Goal: Information Seeking & Learning: Learn about a topic

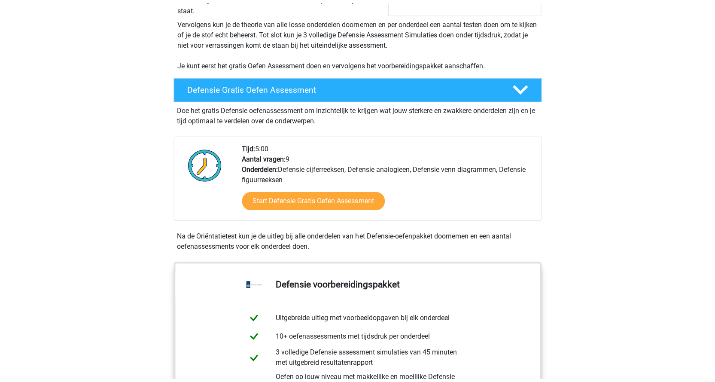
scroll to position [172, 0]
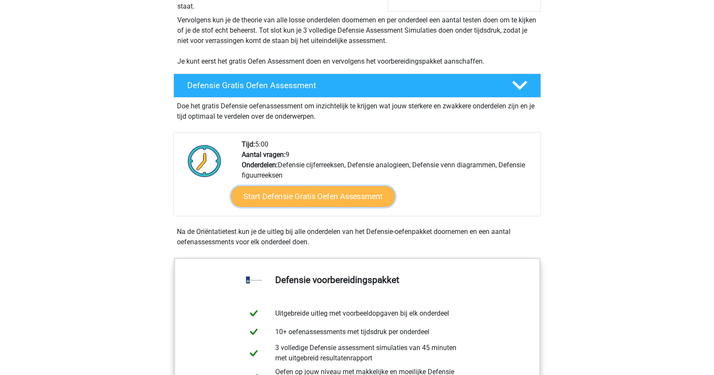
click at [335, 195] on link "Start Defensie Gratis Oefen Assessment" at bounding box center [313, 196] width 164 height 21
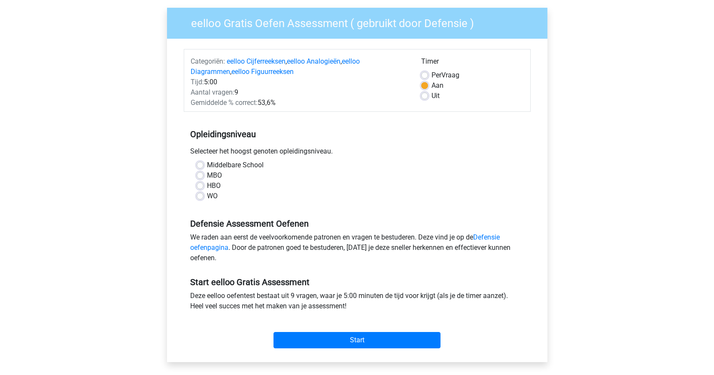
scroll to position [86, 0]
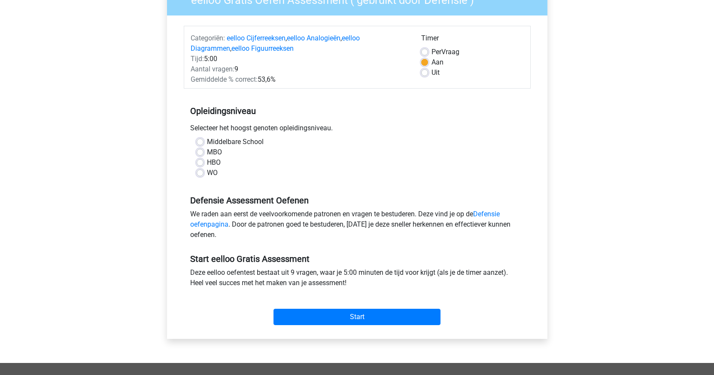
click at [207, 163] on label "HBO" at bounding box center [214, 162] width 14 height 10
click at [200, 163] on input "HBO" at bounding box center [200, 161] width 7 height 9
radio input "true"
click at [207, 175] on label "WO" at bounding box center [212, 173] width 11 height 10
click at [198, 175] on input "WO" at bounding box center [200, 172] width 7 height 9
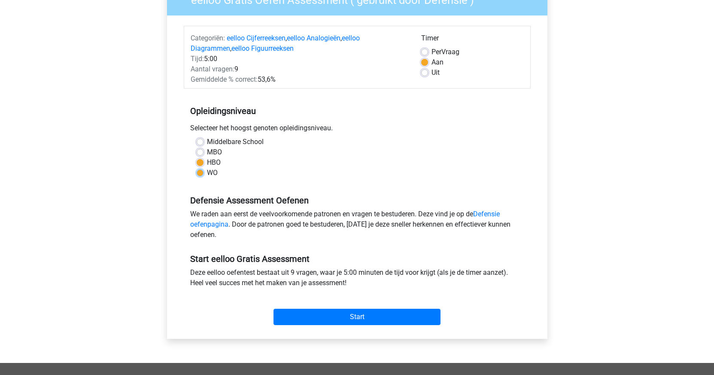
radio input "true"
click at [207, 165] on label "HBO" at bounding box center [214, 162] width 14 height 10
click at [201, 165] on input "HBO" at bounding box center [200, 161] width 7 height 9
radio input "true"
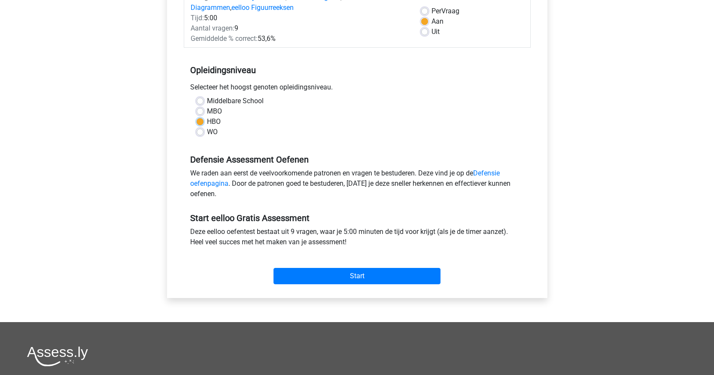
scroll to position [172, 0]
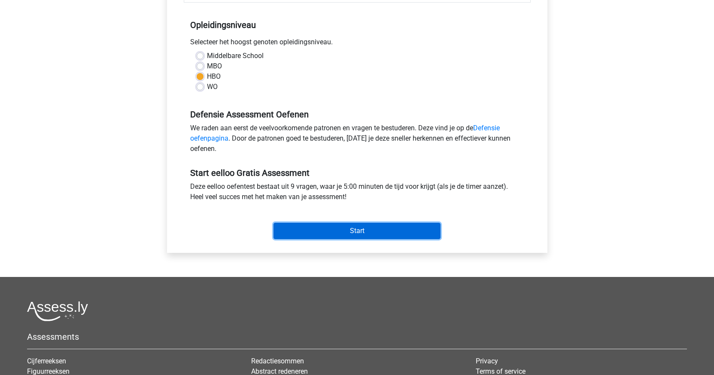
click at [374, 229] on input "Start" at bounding box center [357, 230] width 167 height 16
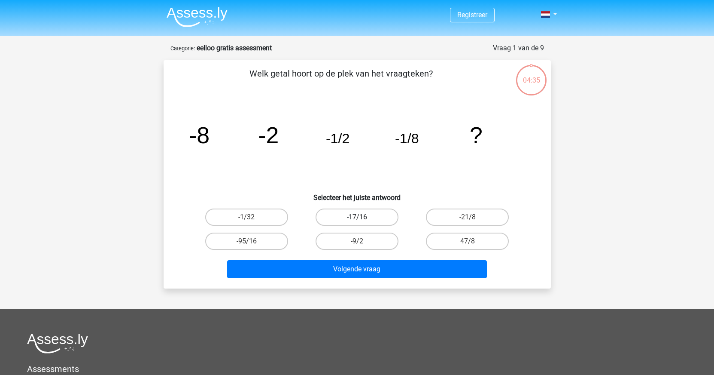
click at [356, 218] on label "-17/16" at bounding box center [357, 216] width 83 height 17
click at [357, 218] on input "-17/16" at bounding box center [360, 220] width 6 height 6
radio input "true"
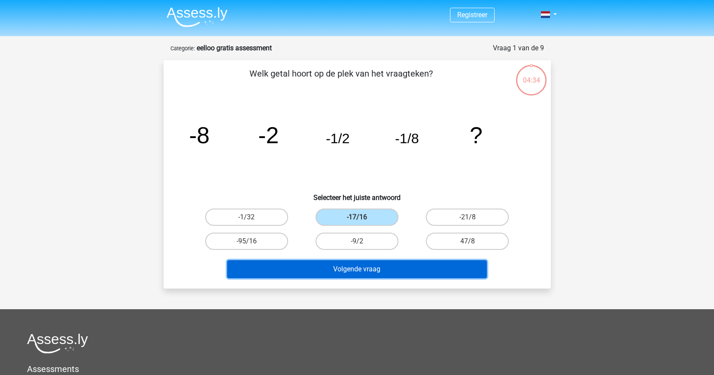
click at [378, 269] on button "Volgende vraag" at bounding box center [357, 269] width 260 height 18
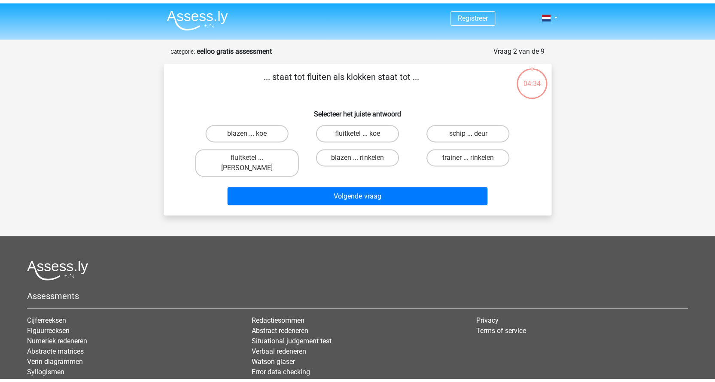
scroll to position [43, 0]
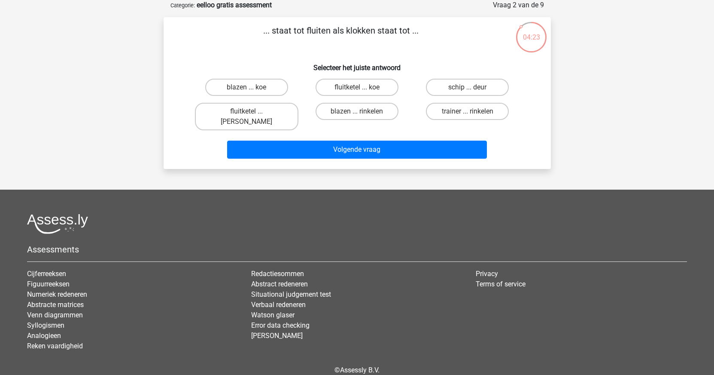
click at [248, 112] on input "fluitketel ... luiden" at bounding box center [250, 114] width 6 height 6
radio input "true"
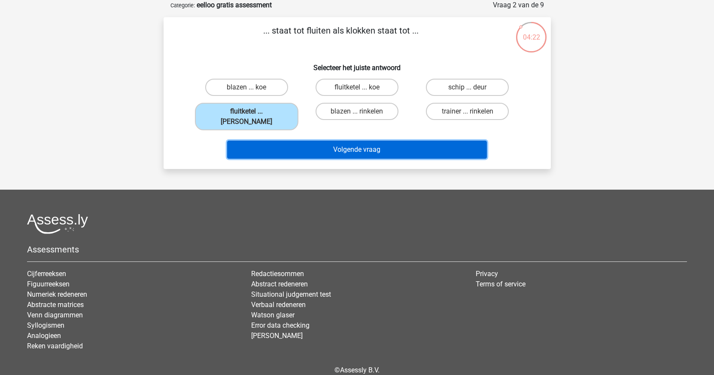
click at [356, 140] on button "Volgende vraag" at bounding box center [357, 149] width 260 height 18
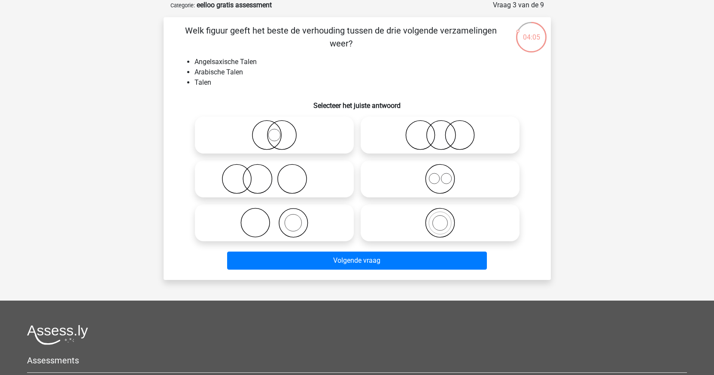
click at [441, 173] on input "radio" at bounding box center [443, 172] width 6 height 6
radio input "true"
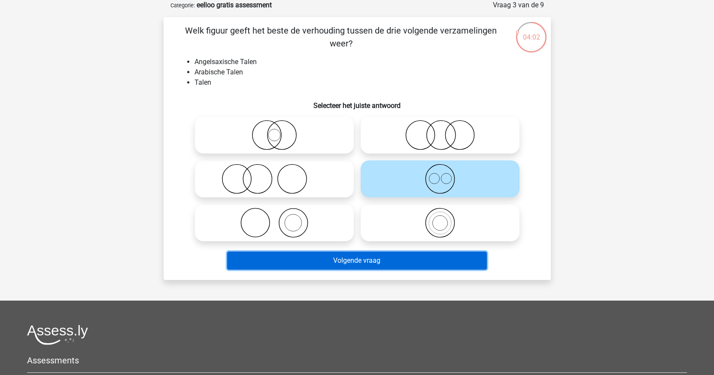
click at [347, 259] on button "Volgende vraag" at bounding box center [357, 260] width 260 height 18
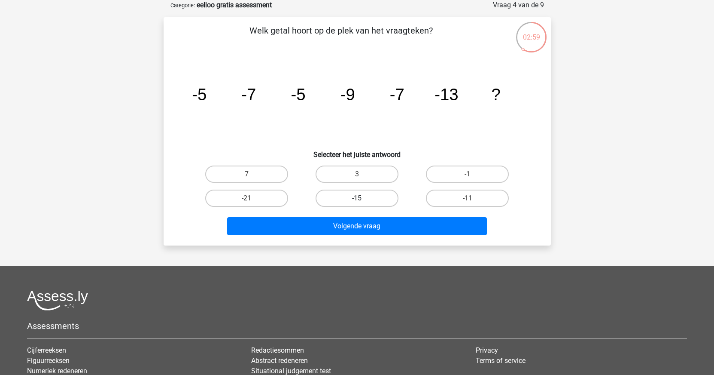
click at [368, 195] on label "-15" at bounding box center [357, 197] width 83 height 17
click at [363, 198] on input "-15" at bounding box center [360, 201] width 6 height 6
radio input "true"
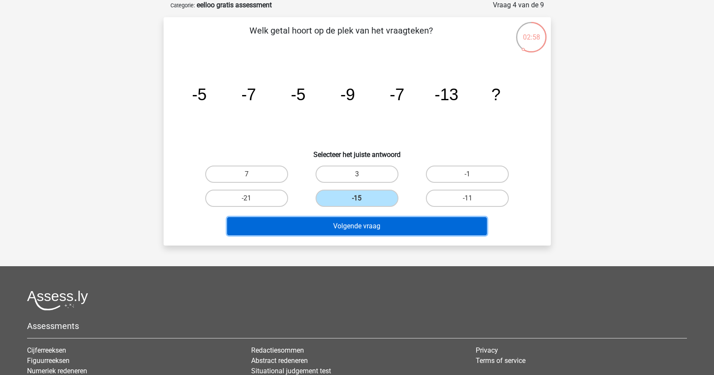
click at [369, 229] on button "Volgende vraag" at bounding box center [357, 226] width 260 height 18
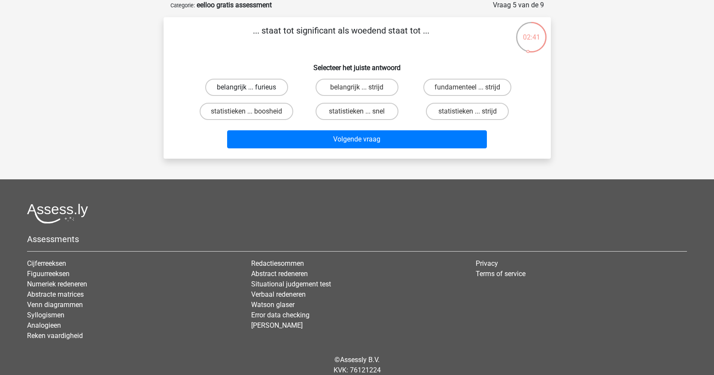
click at [267, 86] on label "belangrijk ... furieus" at bounding box center [246, 87] width 83 height 17
click at [252, 87] on input "belangrijk ... furieus" at bounding box center [250, 90] width 6 height 6
radio input "true"
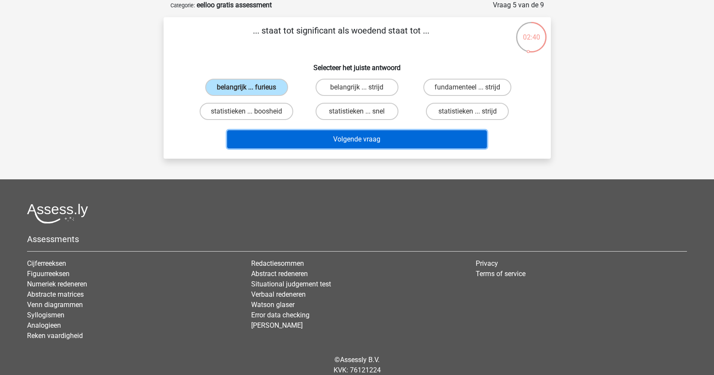
click at [384, 138] on button "Volgende vraag" at bounding box center [357, 139] width 260 height 18
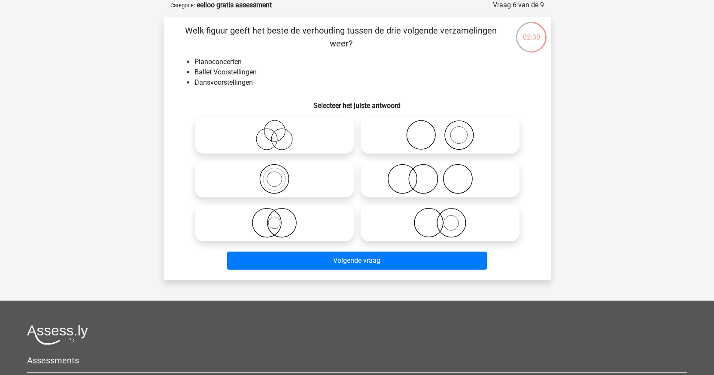
click at [279, 136] on icon at bounding box center [274, 135] width 152 height 30
click at [279, 131] on input "radio" at bounding box center [277, 128] width 6 height 6
radio input "true"
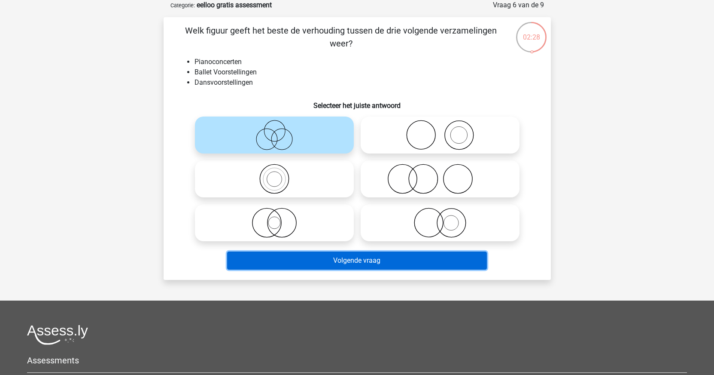
click at [366, 262] on button "Volgende vraag" at bounding box center [357, 260] width 260 height 18
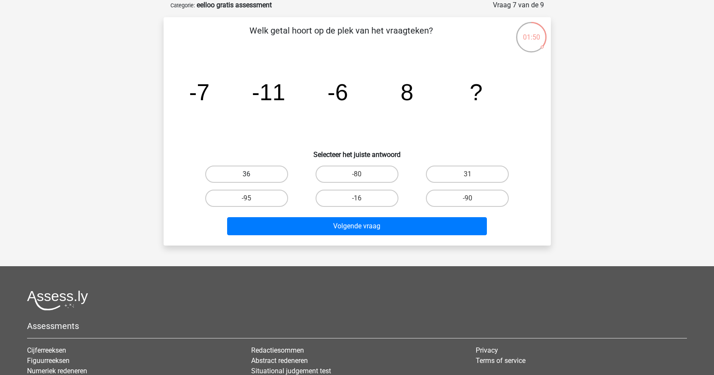
click at [253, 176] on label "36" at bounding box center [246, 173] width 83 height 17
click at [252, 176] on input "36" at bounding box center [250, 177] width 6 height 6
radio input "true"
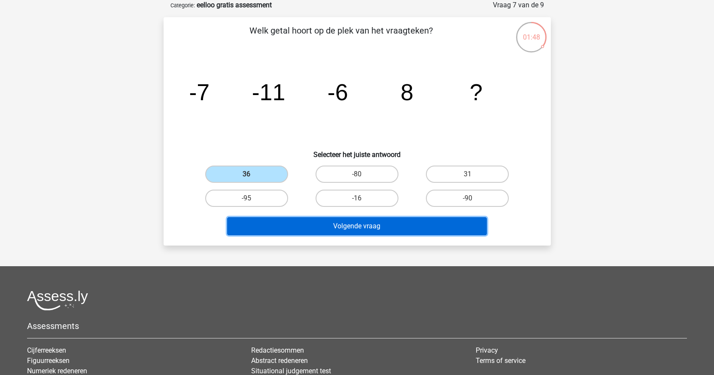
click at [348, 225] on button "Volgende vraag" at bounding box center [357, 226] width 260 height 18
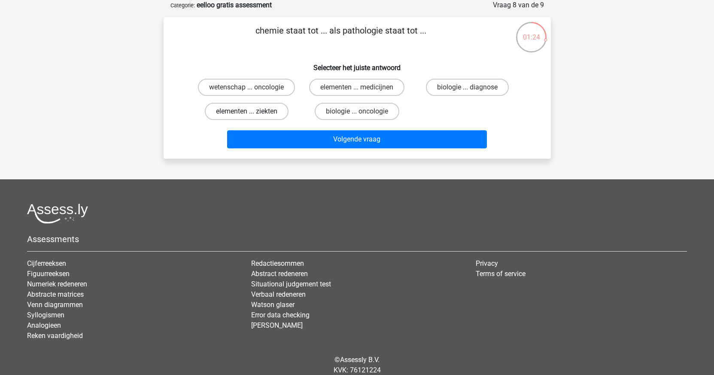
click at [246, 109] on label "elementen ... ziekten" at bounding box center [247, 111] width 84 height 17
click at [247, 111] on input "elementen ... ziekten" at bounding box center [250, 114] width 6 height 6
radio input "true"
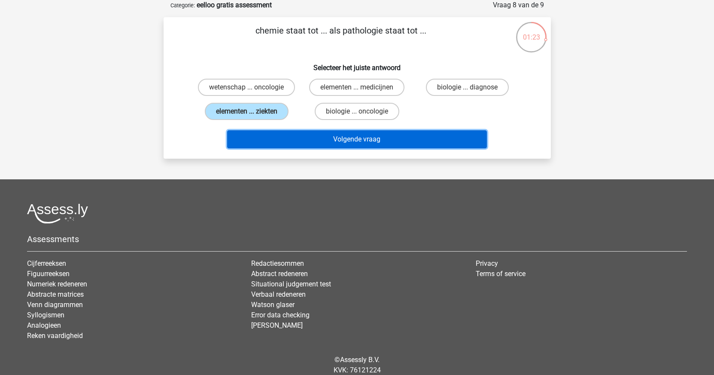
click at [352, 142] on button "Volgende vraag" at bounding box center [357, 139] width 260 height 18
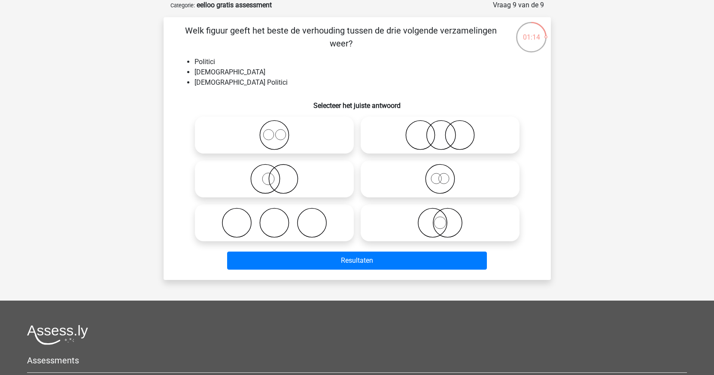
click at [436, 220] on icon at bounding box center [440, 222] width 152 height 30
click at [440, 218] on input "radio" at bounding box center [443, 216] width 6 height 6
radio input "true"
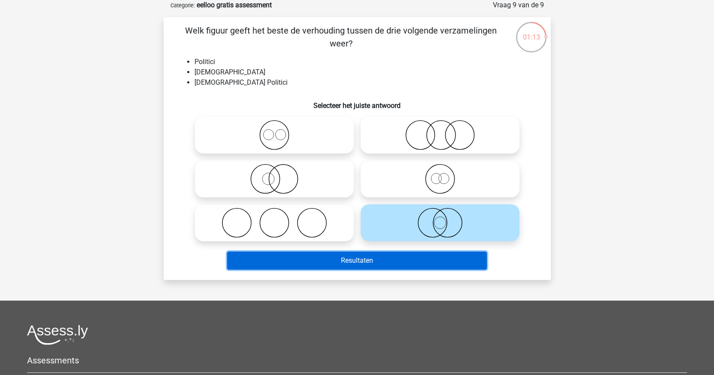
click at [362, 260] on button "Resultaten" at bounding box center [357, 260] width 260 height 18
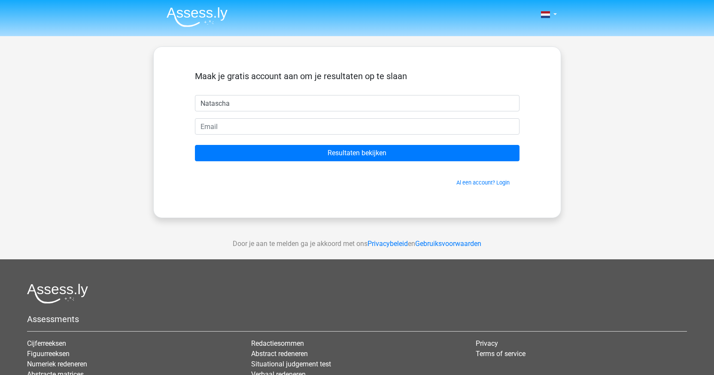
type input "Natascha"
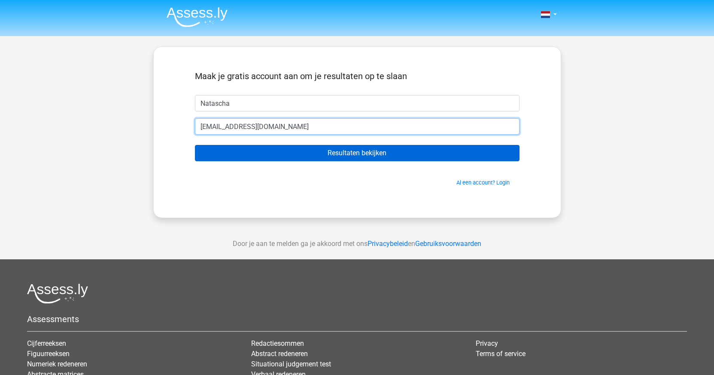
type input "n.vital@quicknet.nl"
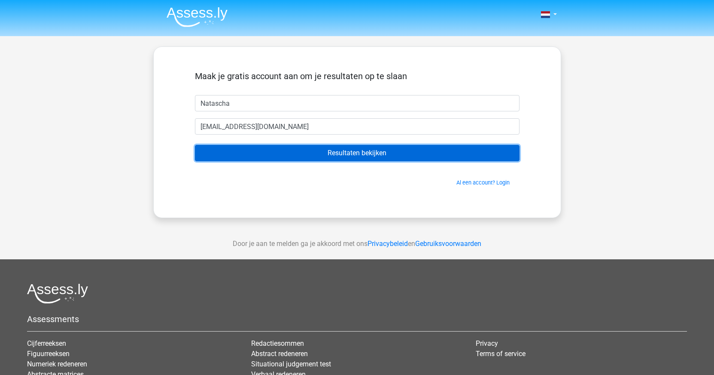
click at [367, 157] on input "Resultaten bekijken" at bounding box center [357, 153] width 325 height 16
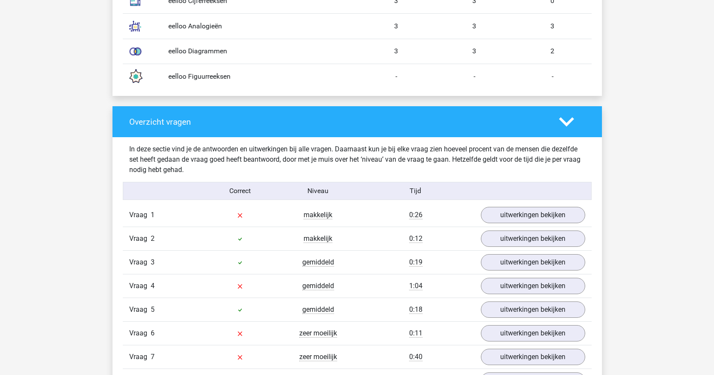
scroll to position [816, 0]
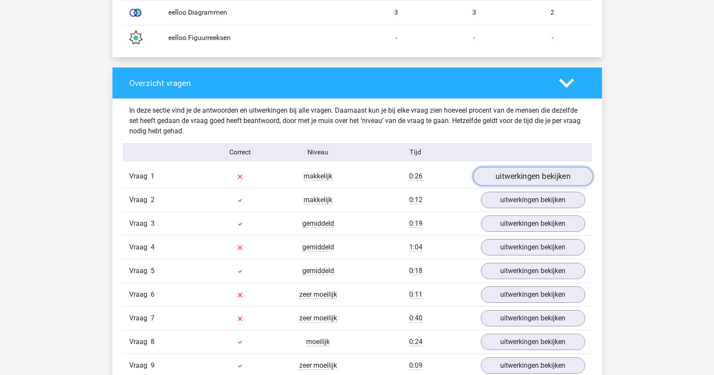
click at [505, 173] on link "uitwerkingen bekijken" at bounding box center [533, 176] width 120 height 19
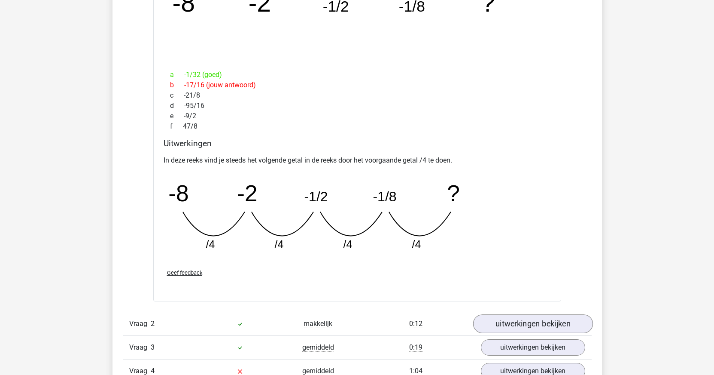
scroll to position [945, 0]
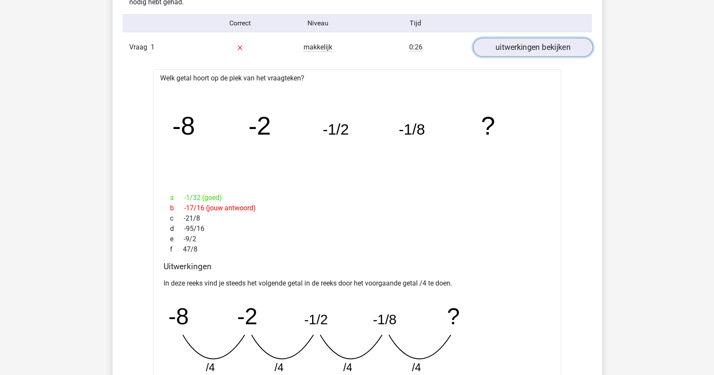
click at [517, 45] on link "uitwerkingen bekijken" at bounding box center [533, 47] width 120 height 19
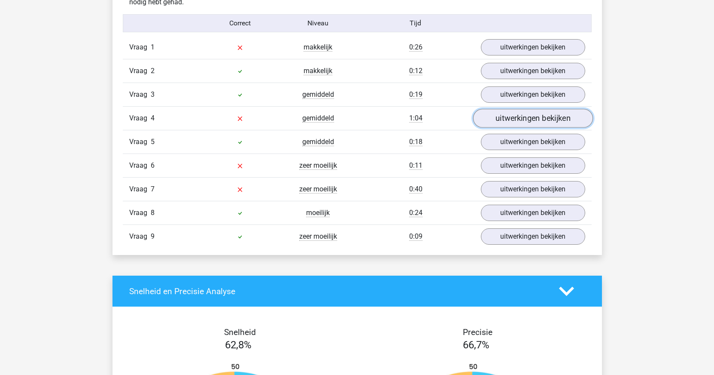
click at [521, 118] on link "uitwerkingen bekijken" at bounding box center [533, 118] width 120 height 19
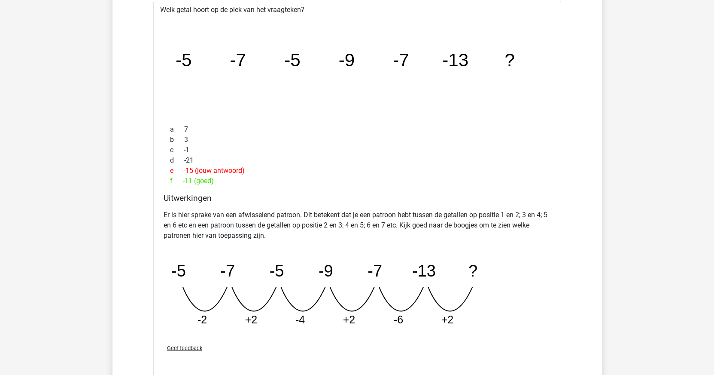
scroll to position [1031, 0]
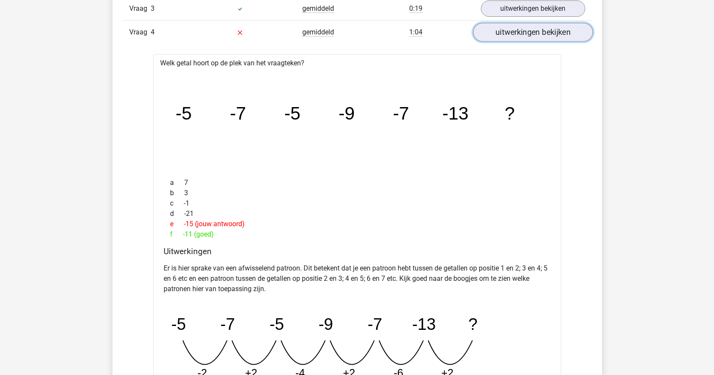
click at [537, 28] on link "uitwerkingen bekijken" at bounding box center [533, 32] width 120 height 19
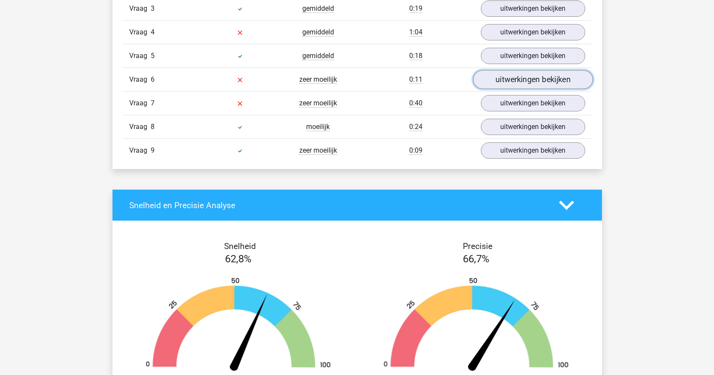
click at [526, 81] on link "uitwerkingen bekijken" at bounding box center [533, 79] width 120 height 19
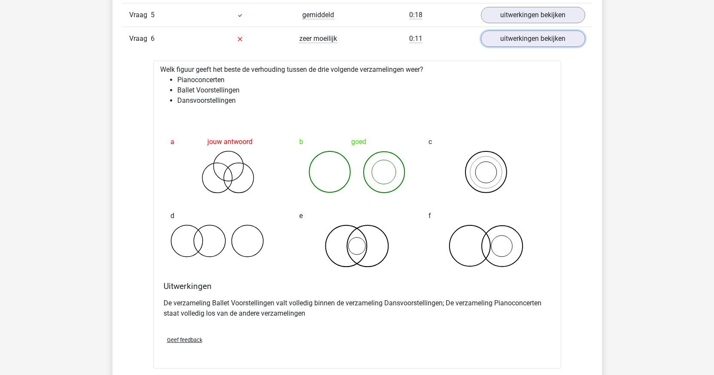
scroll to position [1074, 0]
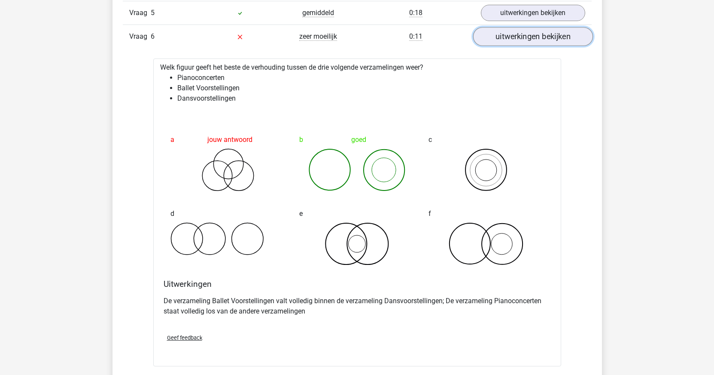
click at [519, 38] on link "uitwerkingen bekijken" at bounding box center [533, 36] width 120 height 19
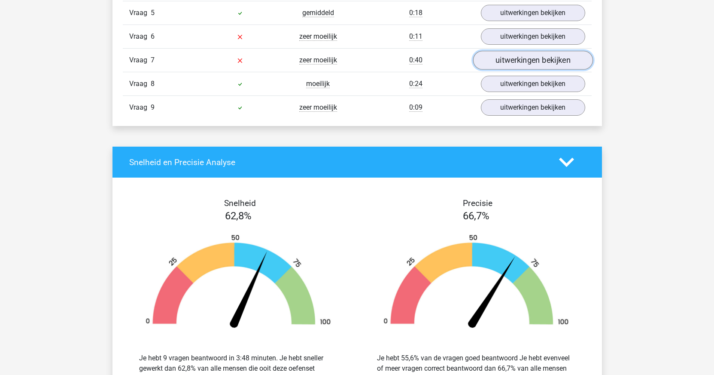
click at [521, 62] on link "uitwerkingen bekijken" at bounding box center [533, 60] width 120 height 19
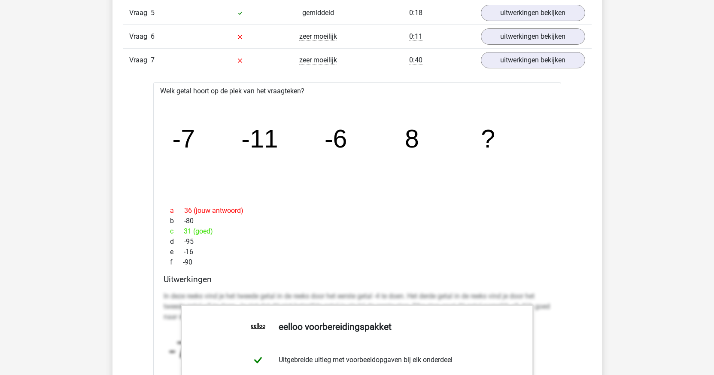
click at [397, 208] on div "a 36 (jouw antwoord)" at bounding box center [357, 210] width 387 height 10
click at [314, 297] on p "In deze reeks vind je het tweede getal in de reeks door het eerste getal -4 te …" at bounding box center [357, 306] width 387 height 31
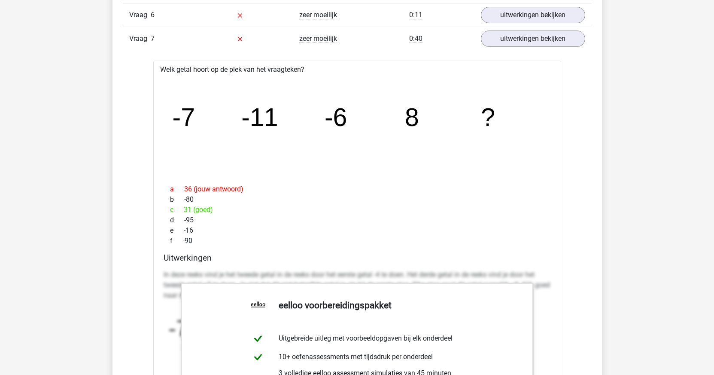
scroll to position [1117, 0]
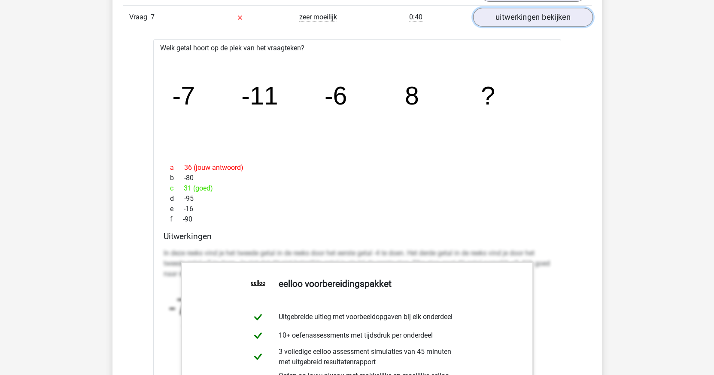
click at [529, 17] on link "uitwerkingen bekijken" at bounding box center [533, 17] width 120 height 19
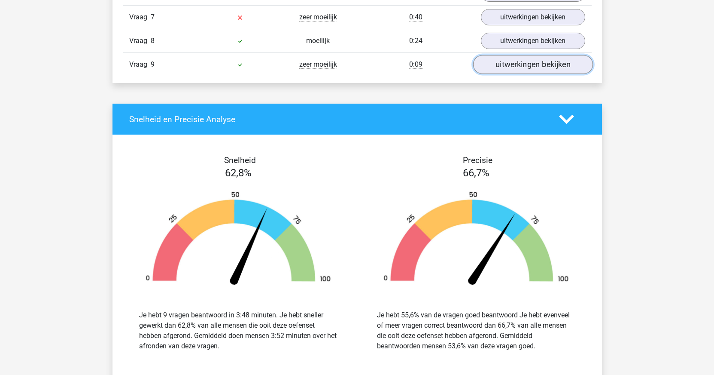
click at [510, 69] on link "uitwerkingen bekijken" at bounding box center [533, 64] width 120 height 19
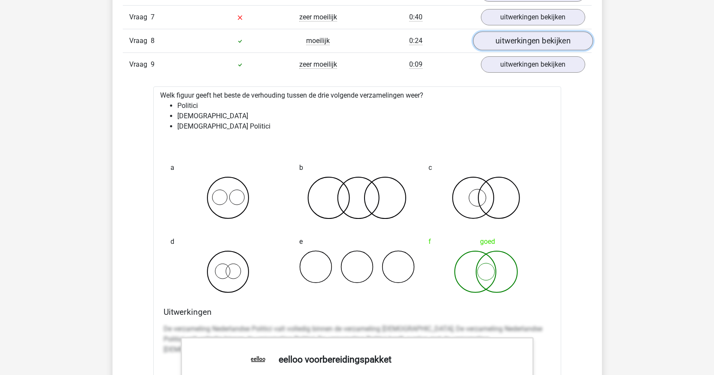
click at [524, 39] on link "uitwerkingen bekijken" at bounding box center [533, 40] width 120 height 19
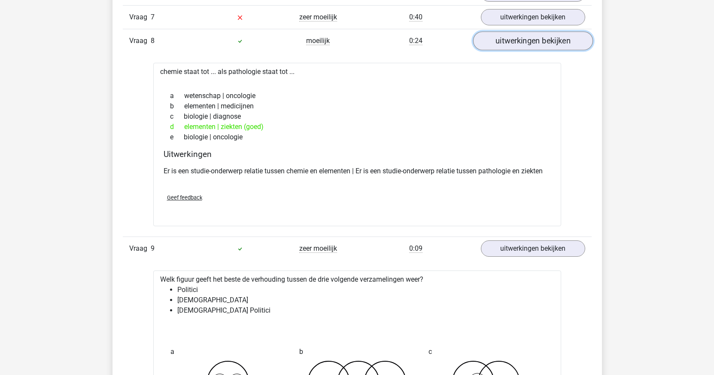
click at [524, 39] on link "uitwerkingen bekijken" at bounding box center [533, 40] width 120 height 19
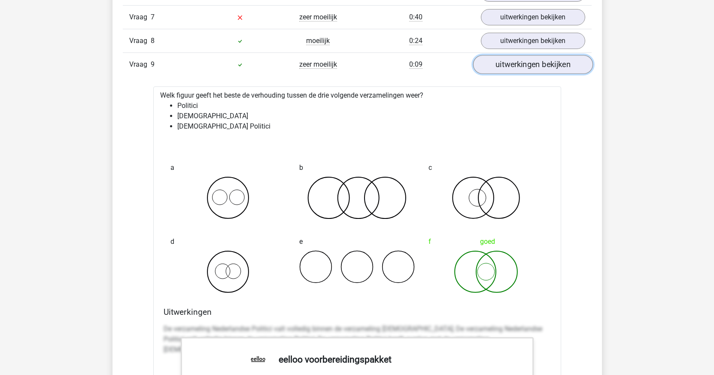
click at [524, 62] on link "uitwerkingen bekijken" at bounding box center [533, 64] width 120 height 19
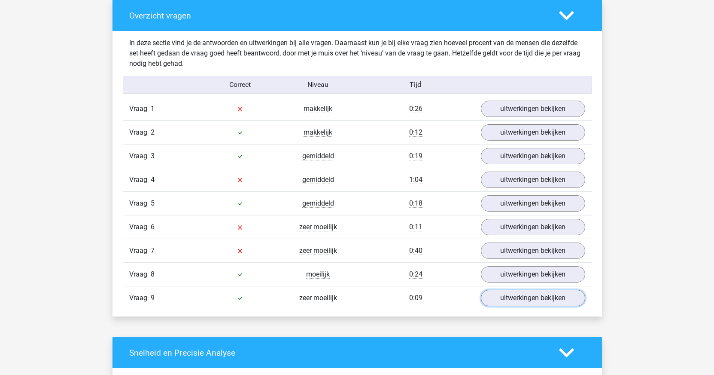
scroll to position [859, 0]
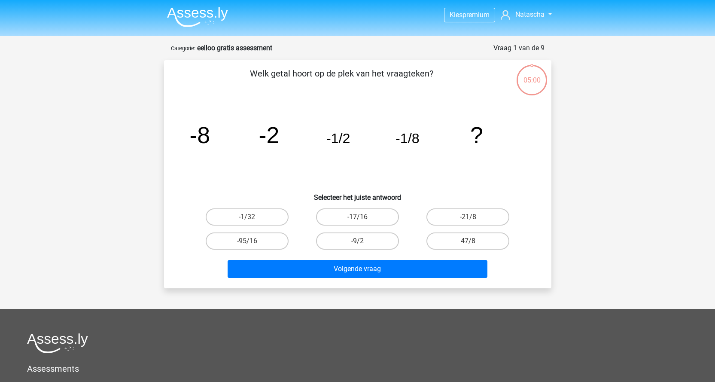
scroll to position [43, 0]
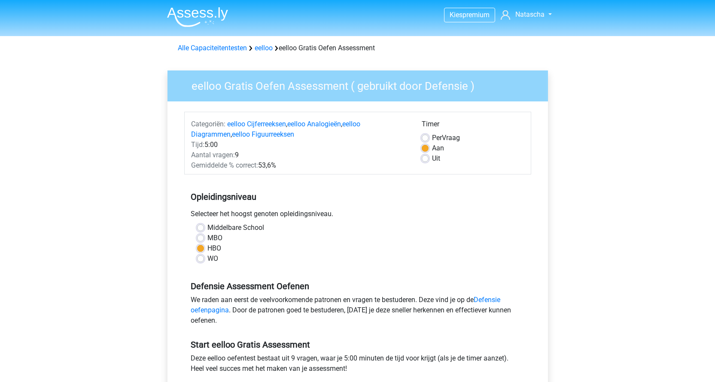
scroll to position [172, 0]
